Goal: Ask a question

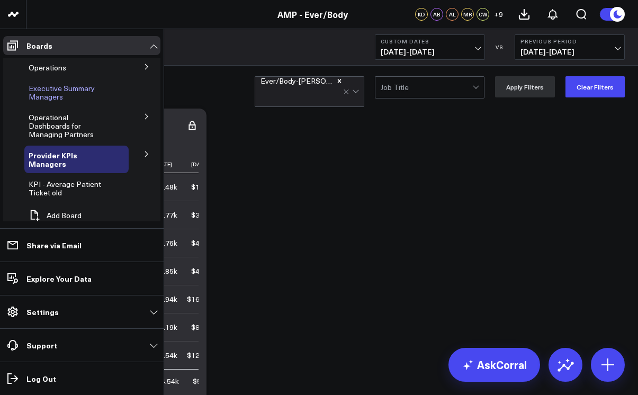
click at [46, 92] on span "Executive Summary Managers" at bounding box center [62, 92] width 66 height 19
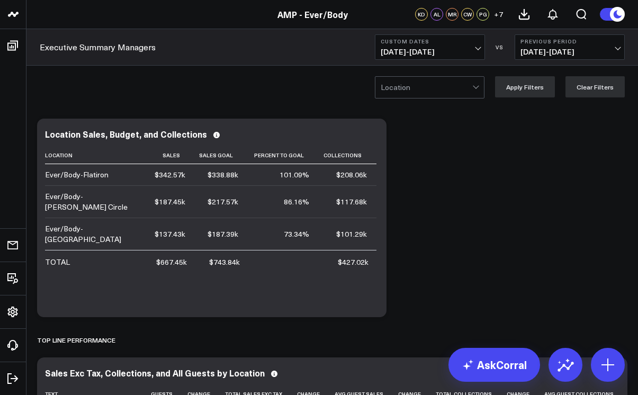
click at [476, 55] on span "[DATE] - [DATE]" at bounding box center [430, 52] width 99 height 8
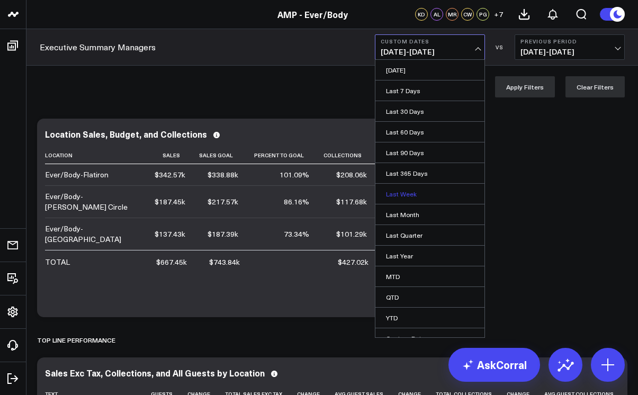
scroll to position [11, 0]
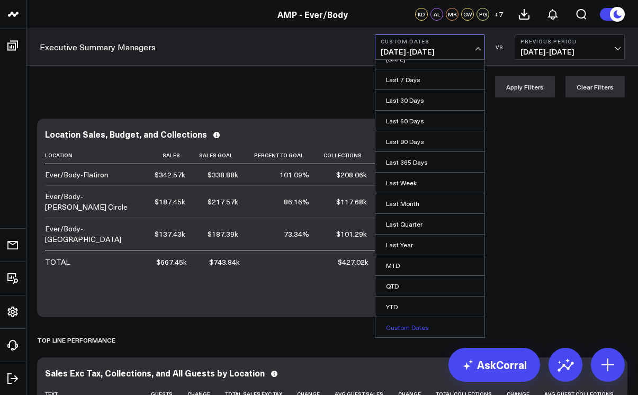
click at [407, 324] on link "Custom Dates" at bounding box center [430, 327] width 109 height 20
select select "8"
select select "2025"
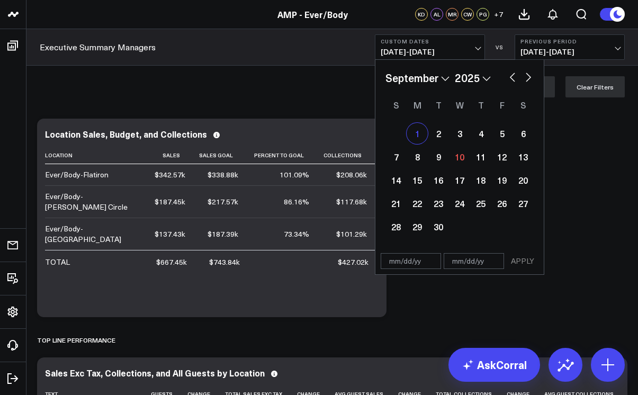
click at [417, 134] on div "1" at bounding box center [417, 133] width 21 height 21
type input "[DATE]"
select select "8"
select select "2025"
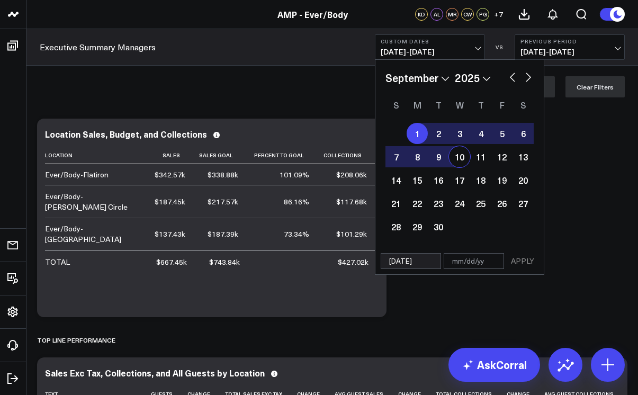
click at [460, 160] on div "10" at bounding box center [459, 156] width 21 height 21
type input "[DATE]"
select select "8"
select select "2025"
click at [524, 265] on button "APPLY" at bounding box center [523, 261] width 32 height 16
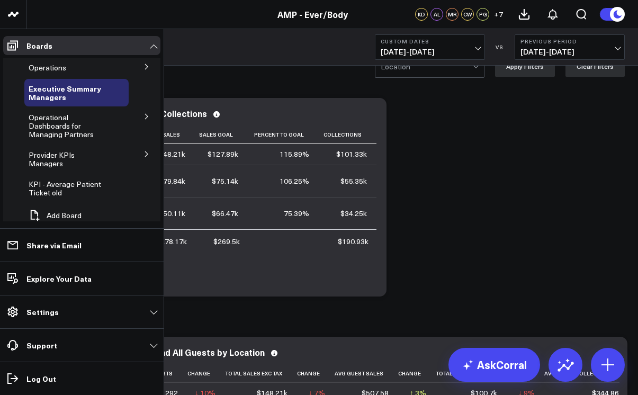
scroll to position [10, 0]
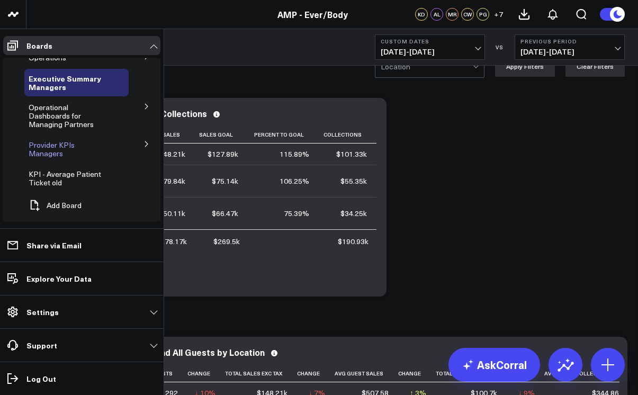
click at [35, 143] on span "Provider KPIs Managers" at bounding box center [52, 149] width 46 height 19
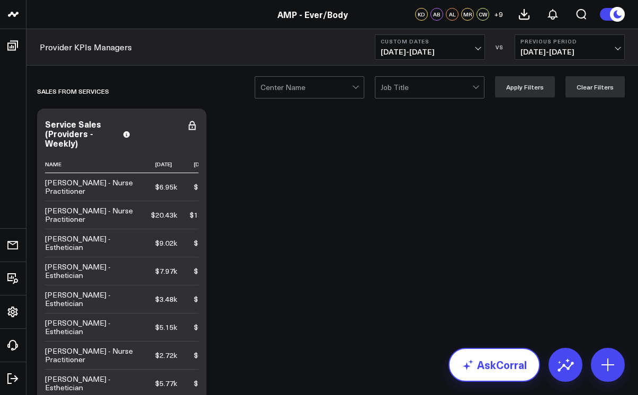
click at [497, 370] on link "AskCorral" at bounding box center [495, 365] width 92 height 34
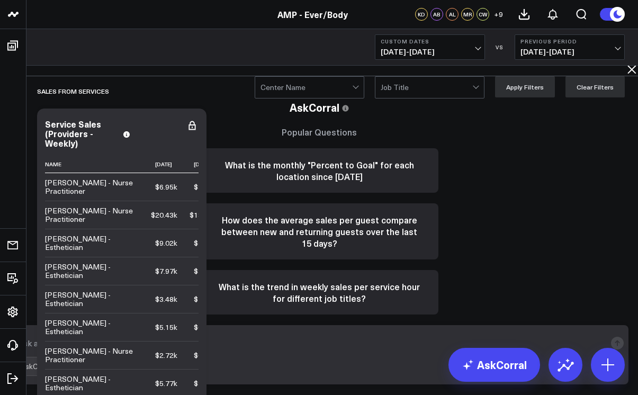
click at [356, 347] on textarea at bounding box center [310, 343] width 591 height 19
type textarea "[PERSON_NAME] circle provider utilization"
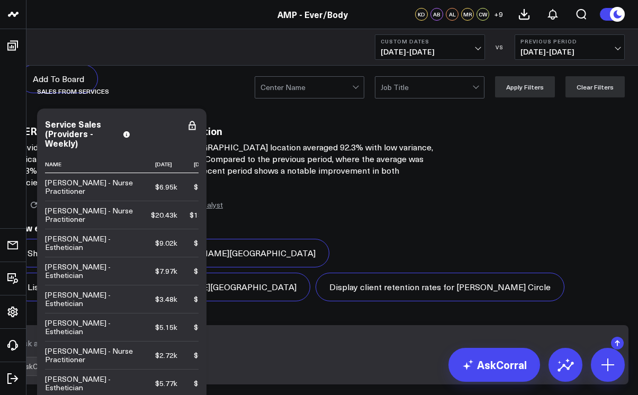
scroll to position [874, 0]
type textarea "rebooking rate for [PERSON_NAME] circle"
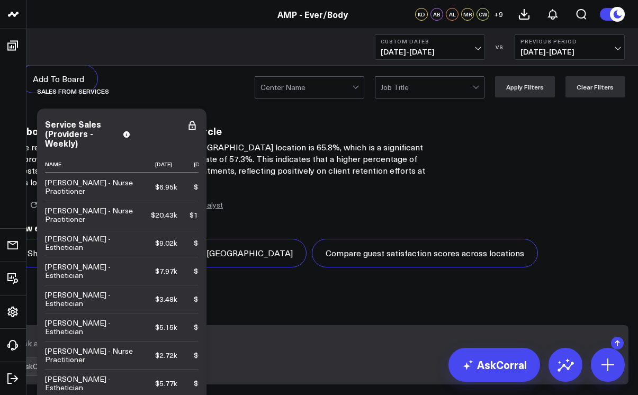
scroll to position [2130, 0]
click at [363, 351] on textarea at bounding box center [310, 343] width 591 height 19
type textarea "aov for [PERSON_NAME] circle"
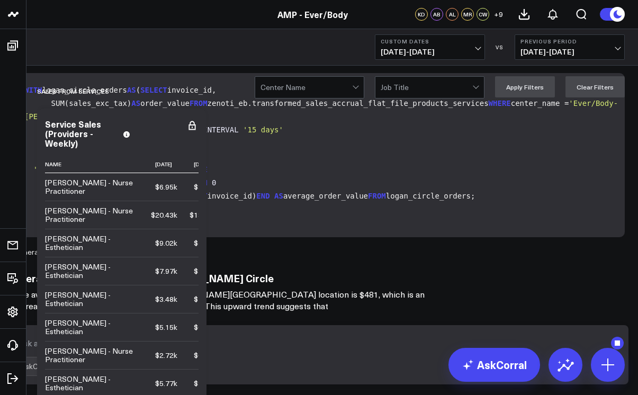
scroll to position [2429, 0]
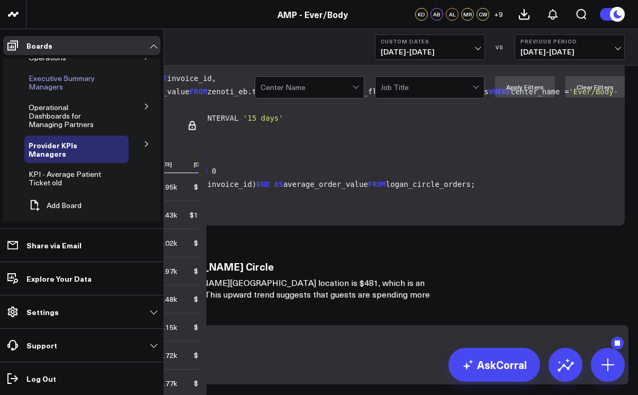
click at [46, 89] on span "Executive Summary Managers" at bounding box center [62, 82] width 66 height 19
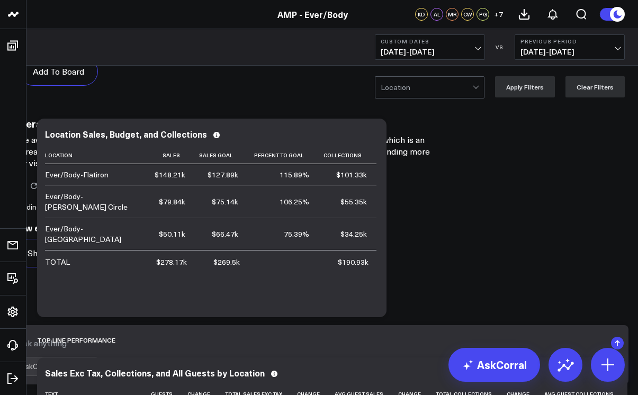
scroll to position [3614, 0]
